Goal: Check status: Check status

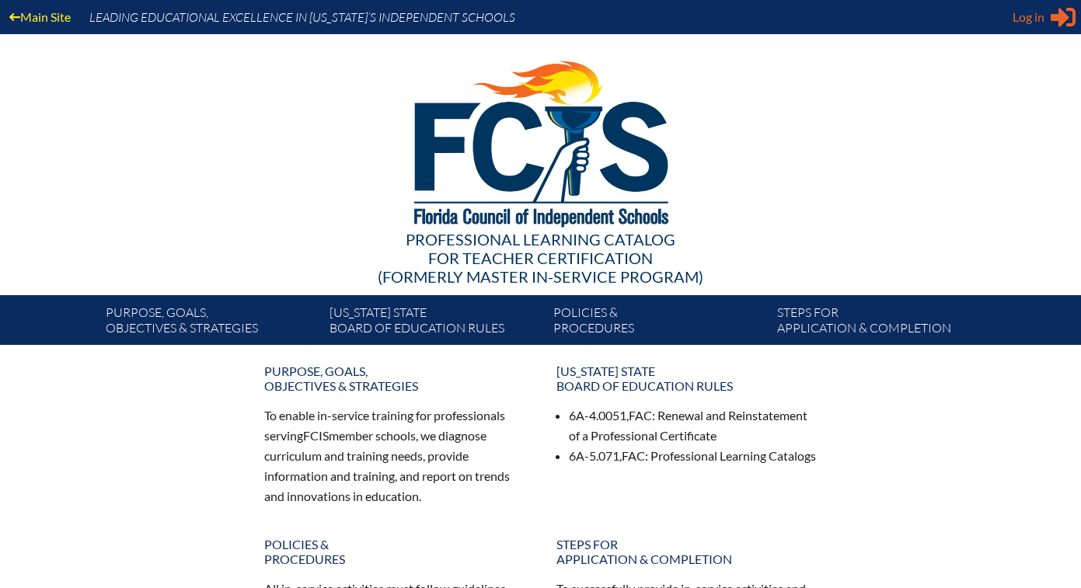
click at [1028, 19] on span "Log in" at bounding box center [1028, 17] width 32 height 19
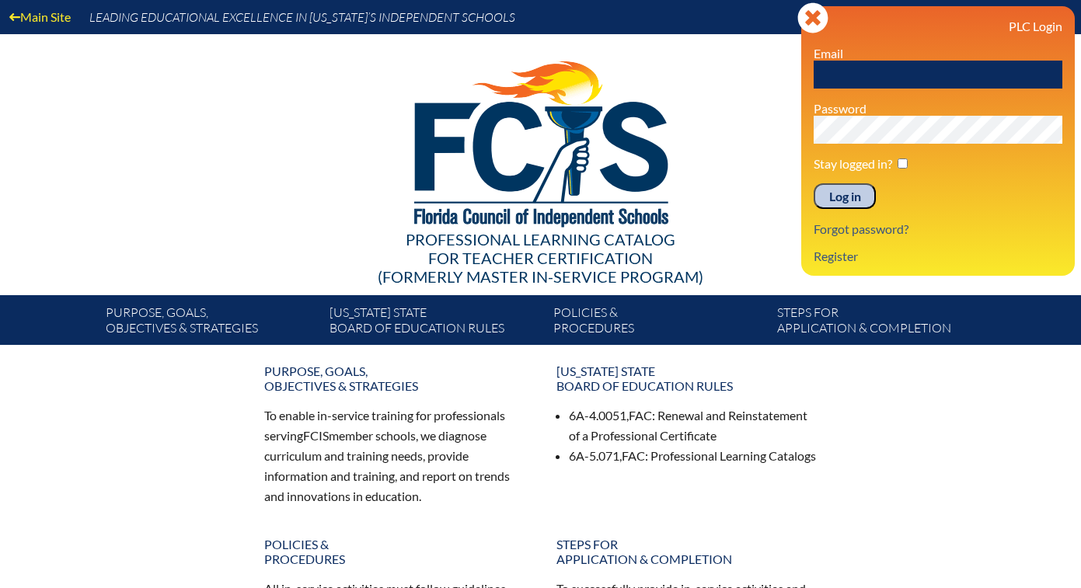
click at [899, 78] on input "text" at bounding box center [937, 75] width 249 height 28
type input "[EMAIL_ADDRESS][DOMAIN_NAME]"
click at [844, 191] on input "Log in" at bounding box center [844, 196] width 62 height 26
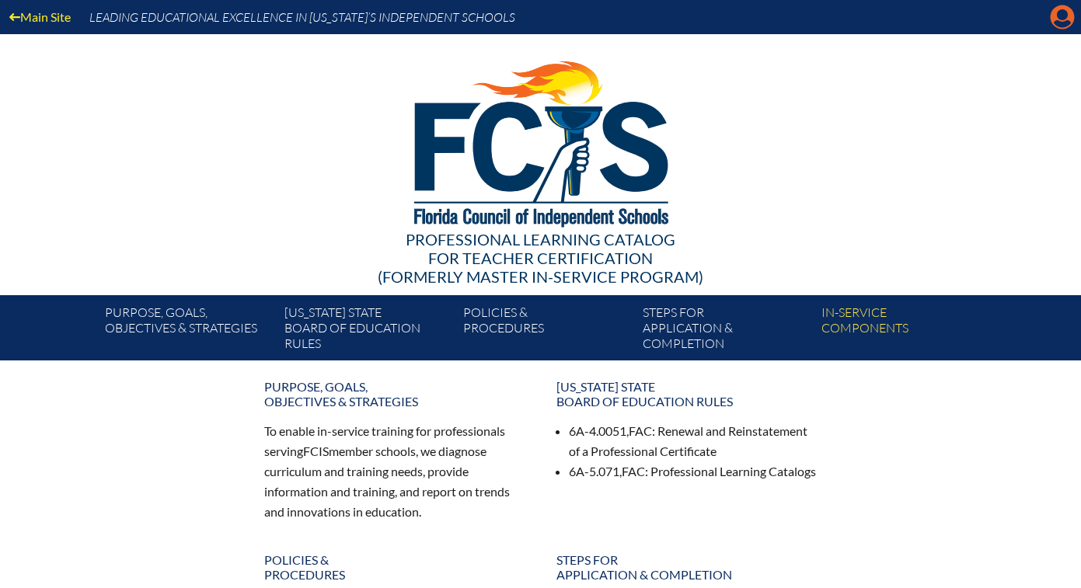
click at [1062, 21] on icon at bounding box center [1062, 17] width 24 height 24
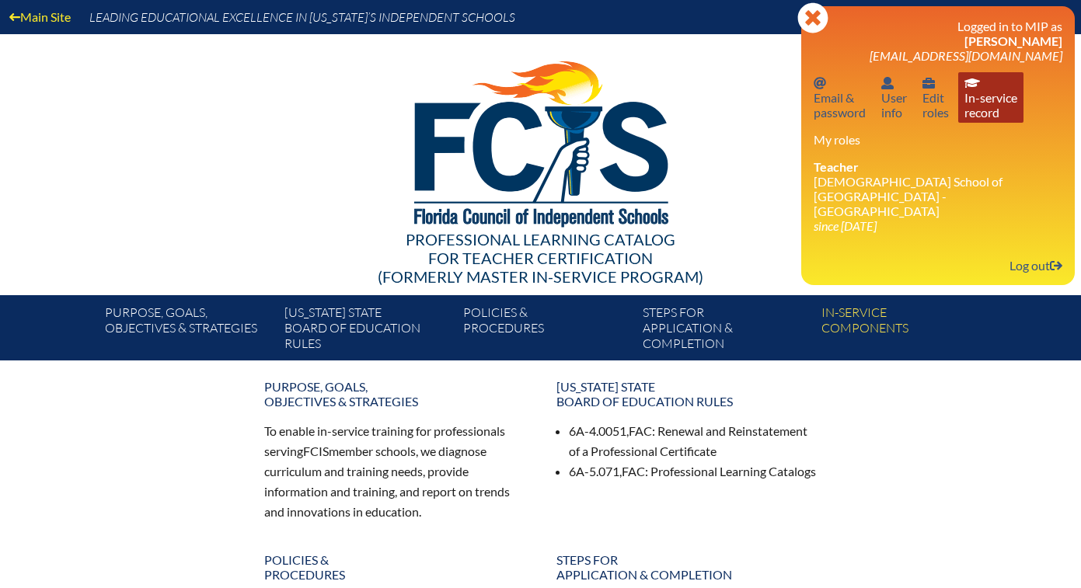
click at [984, 99] on link "In-service record In-service record" at bounding box center [990, 97] width 65 height 51
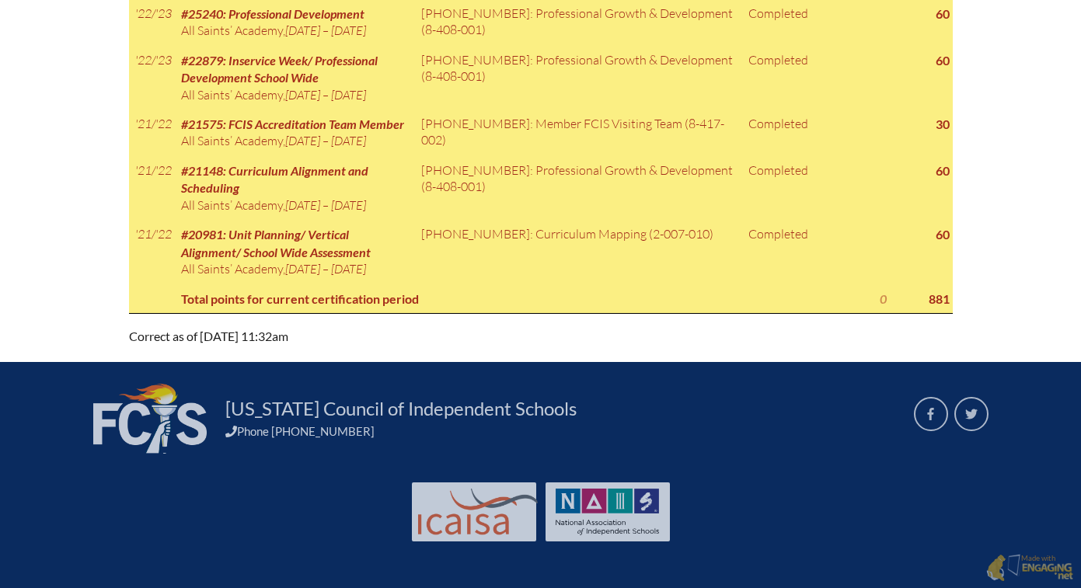
scroll to position [1842, 0]
